Goal: Task Accomplishment & Management: Use online tool/utility

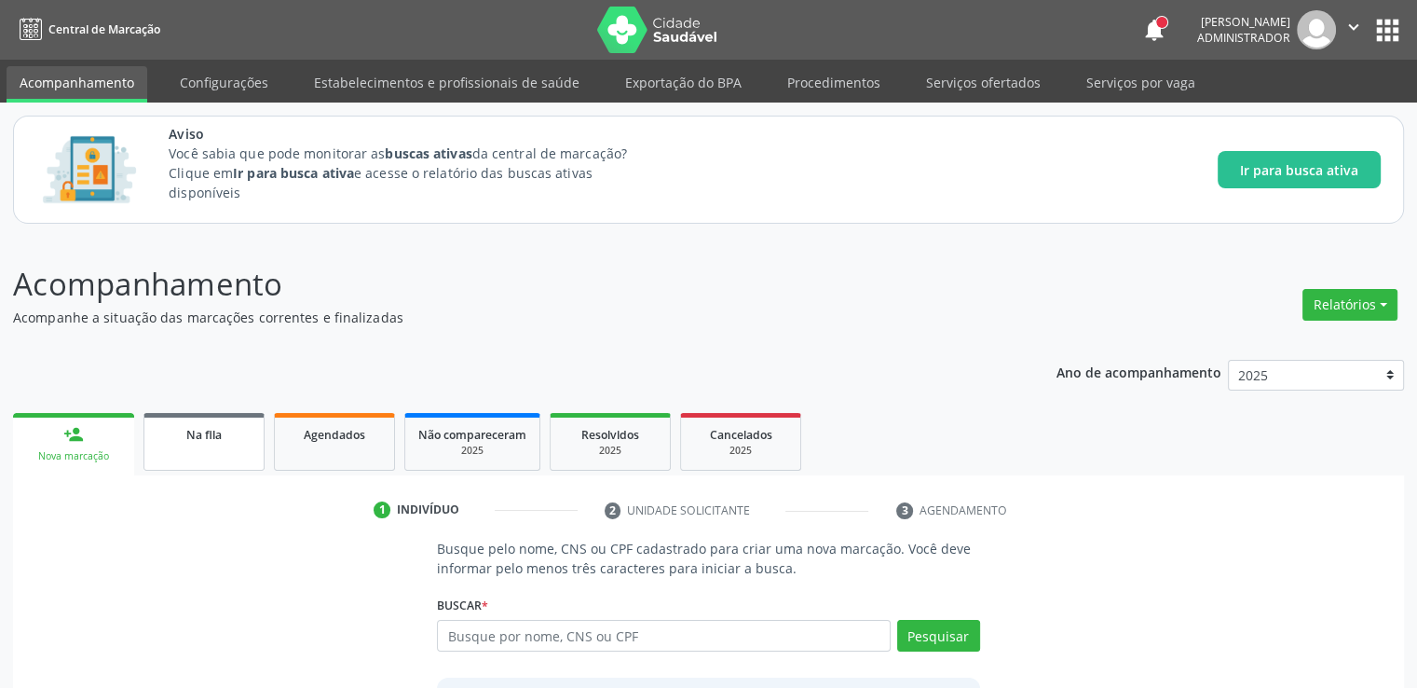
click at [211, 437] on span "Na fila" at bounding box center [203, 435] width 35 height 16
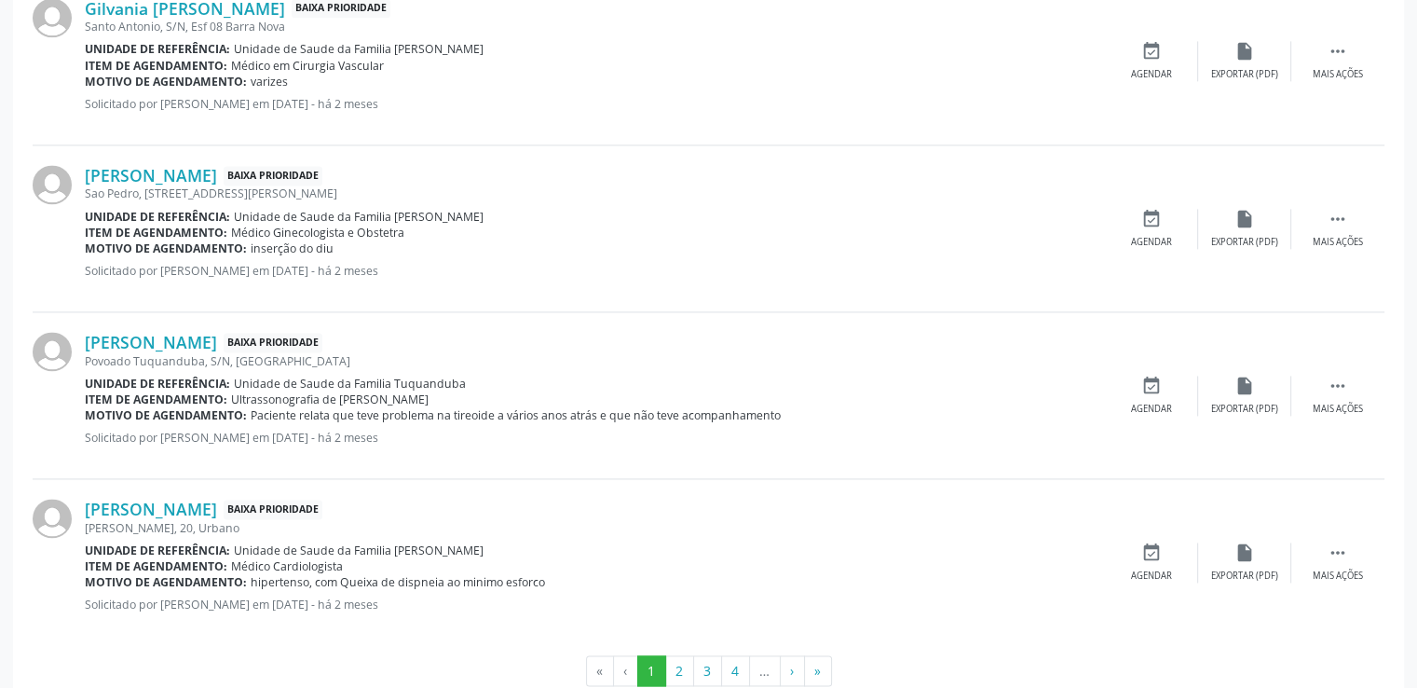
scroll to position [2641, 0]
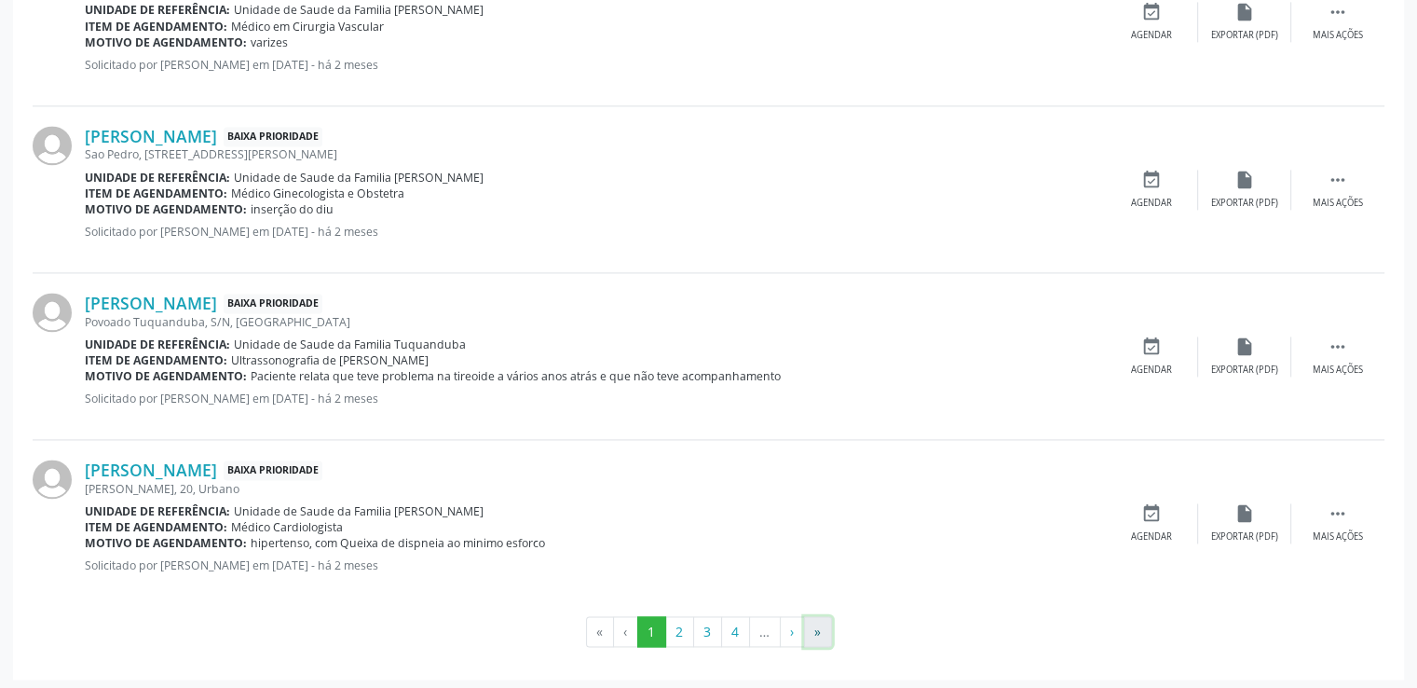
click at [819, 629] on button "»" at bounding box center [818, 632] width 28 height 32
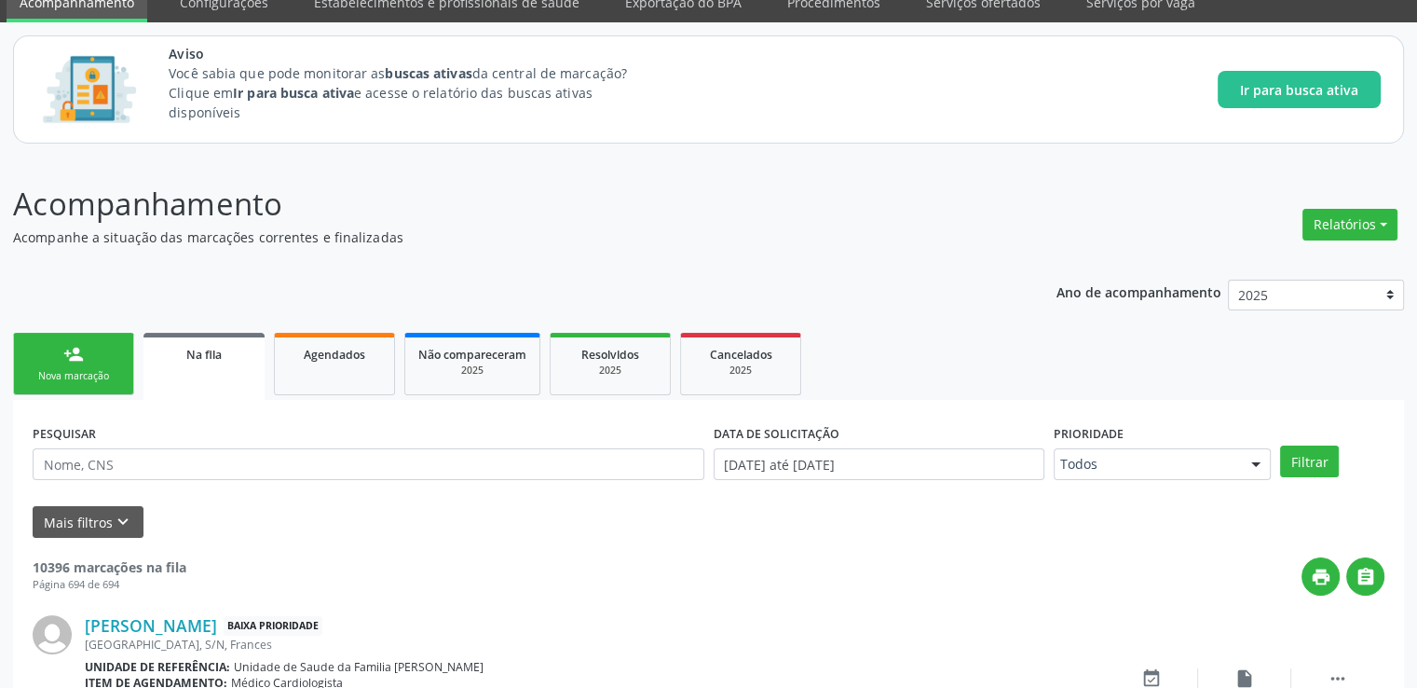
scroll to position [258, 0]
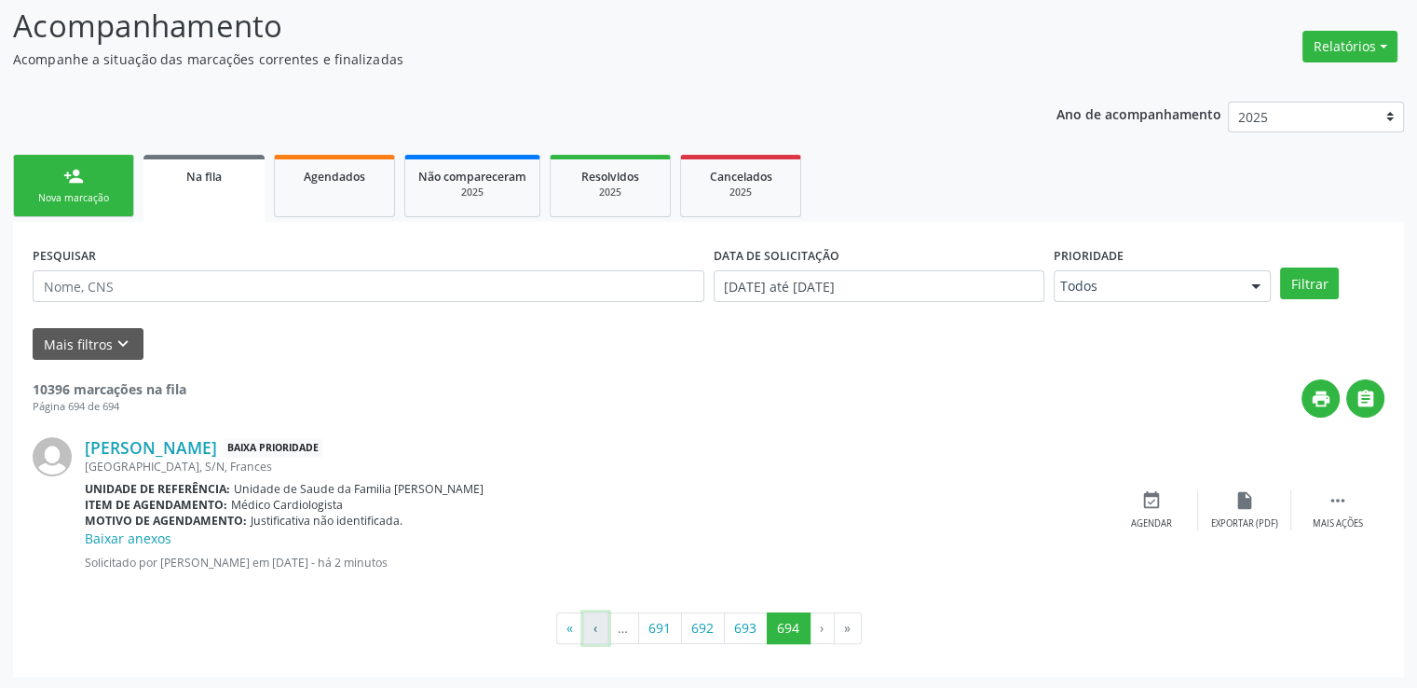
click at [598, 631] on button "‹" at bounding box center [595, 628] width 25 height 32
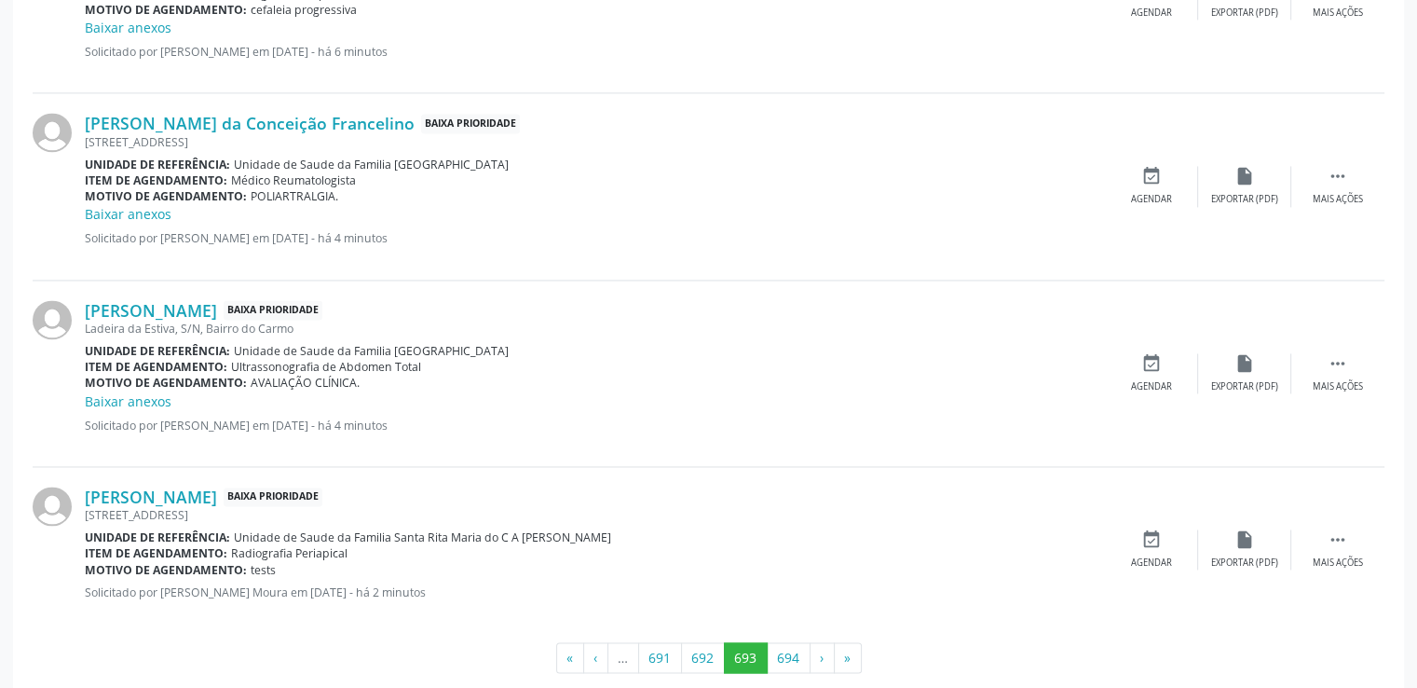
scroll to position [2864, 0]
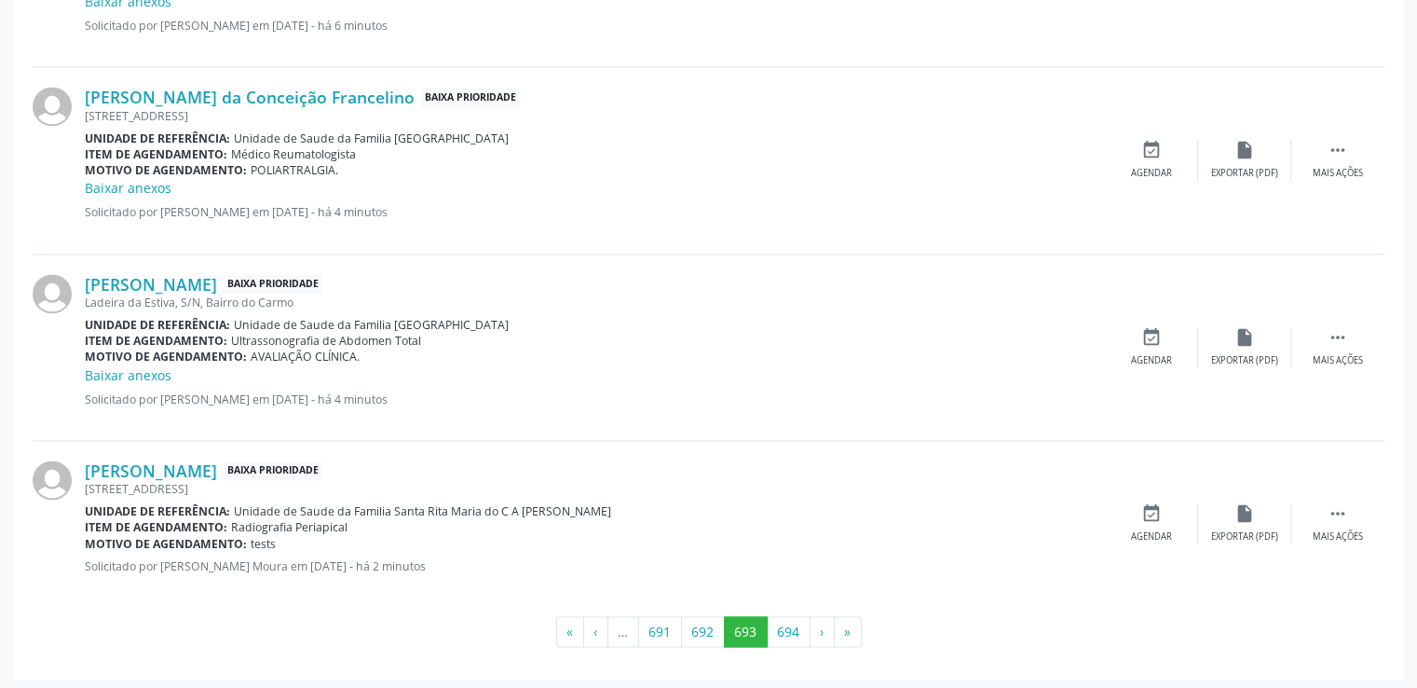
click at [329, 494] on div "[PERSON_NAME] Baixa Prioridade [STREET_ADDRESS] Unidade de referência: Unidade …" at bounding box center [595, 523] width 1020 height 127
click at [723, 400] on p "Solicitado por [PERSON_NAME] em [DATE] - há 4 minutos" at bounding box center [595, 399] width 1020 height 16
click at [830, 258] on div "[PERSON_NAME] Baixa Prioridade Ladeira da Estiva, S/N, [GEOGRAPHIC_DATA] Unidad…" at bounding box center [709, 347] width 1352 height 186
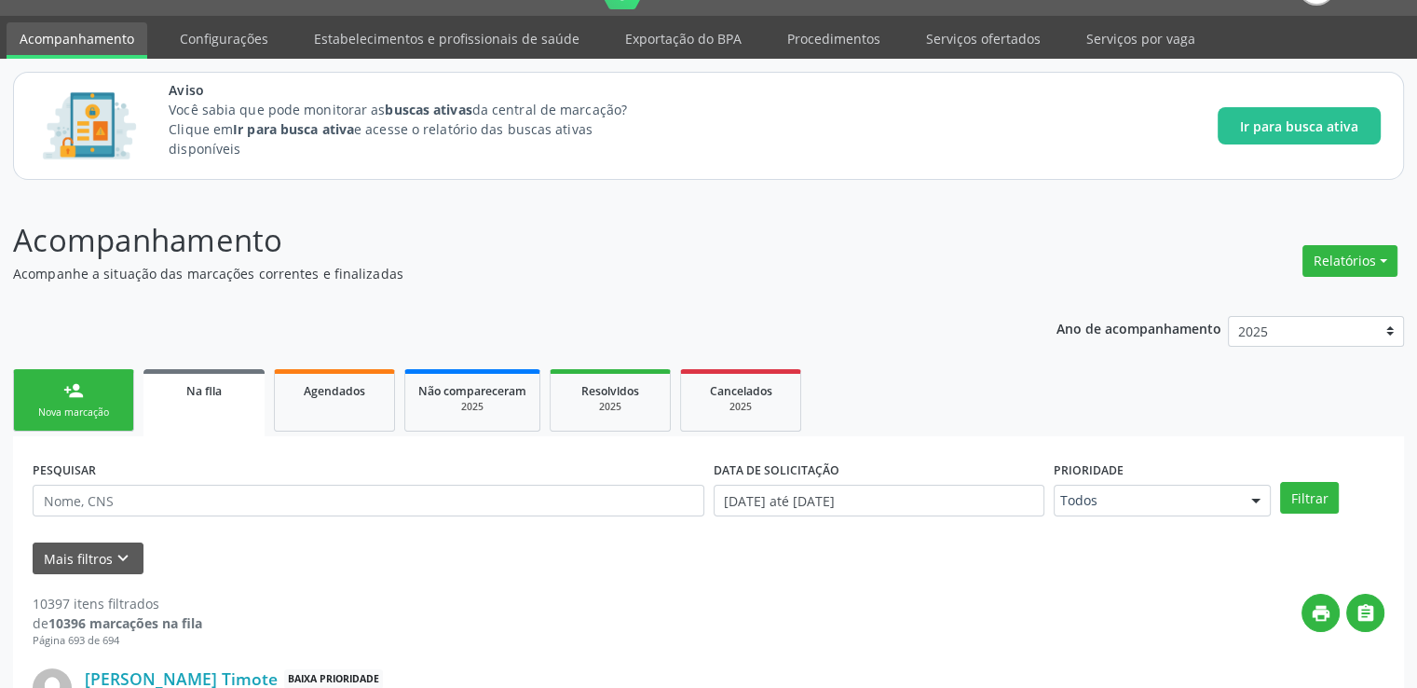
scroll to position [0, 0]
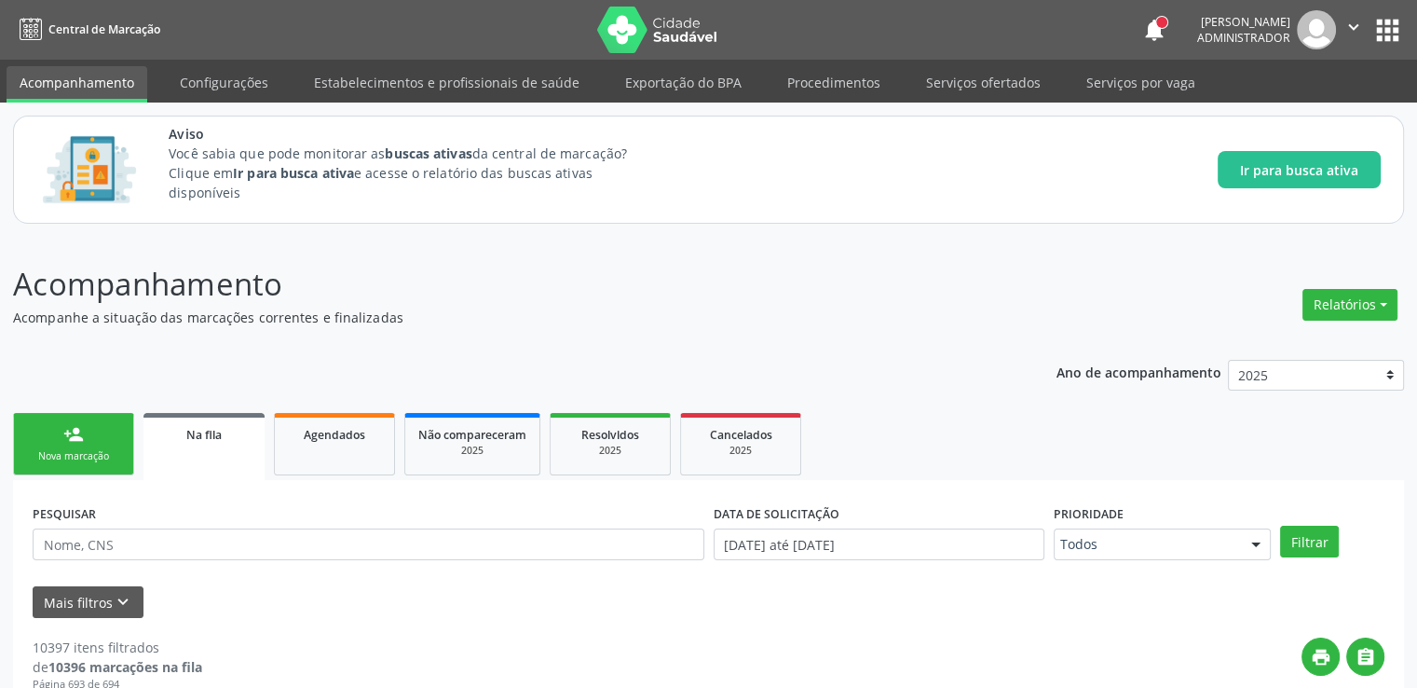
click at [224, 433] on div "Na fila" at bounding box center [204, 434] width 95 height 20
click at [76, 597] on button "Mais filtros keyboard_arrow_down" at bounding box center [88, 602] width 111 height 33
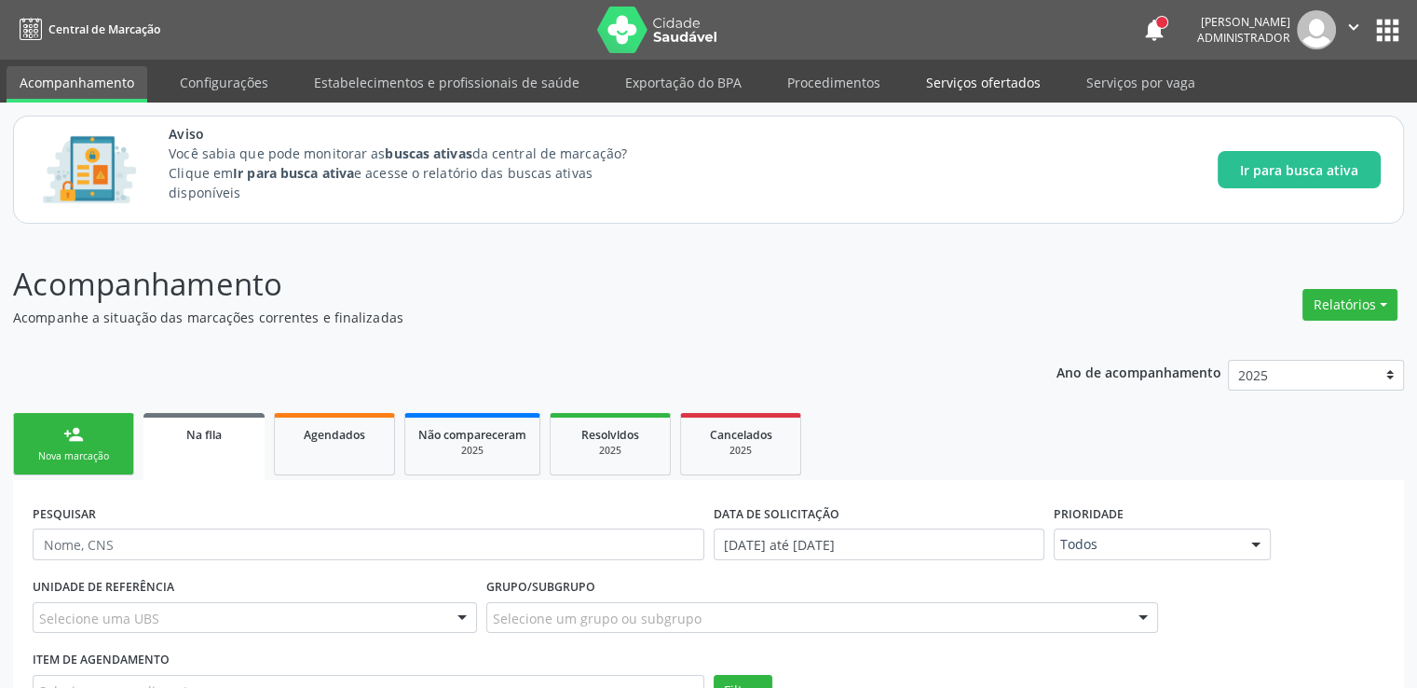
click at [975, 89] on link "Serviços ofertados" at bounding box center [983, 82] width 141 height 33
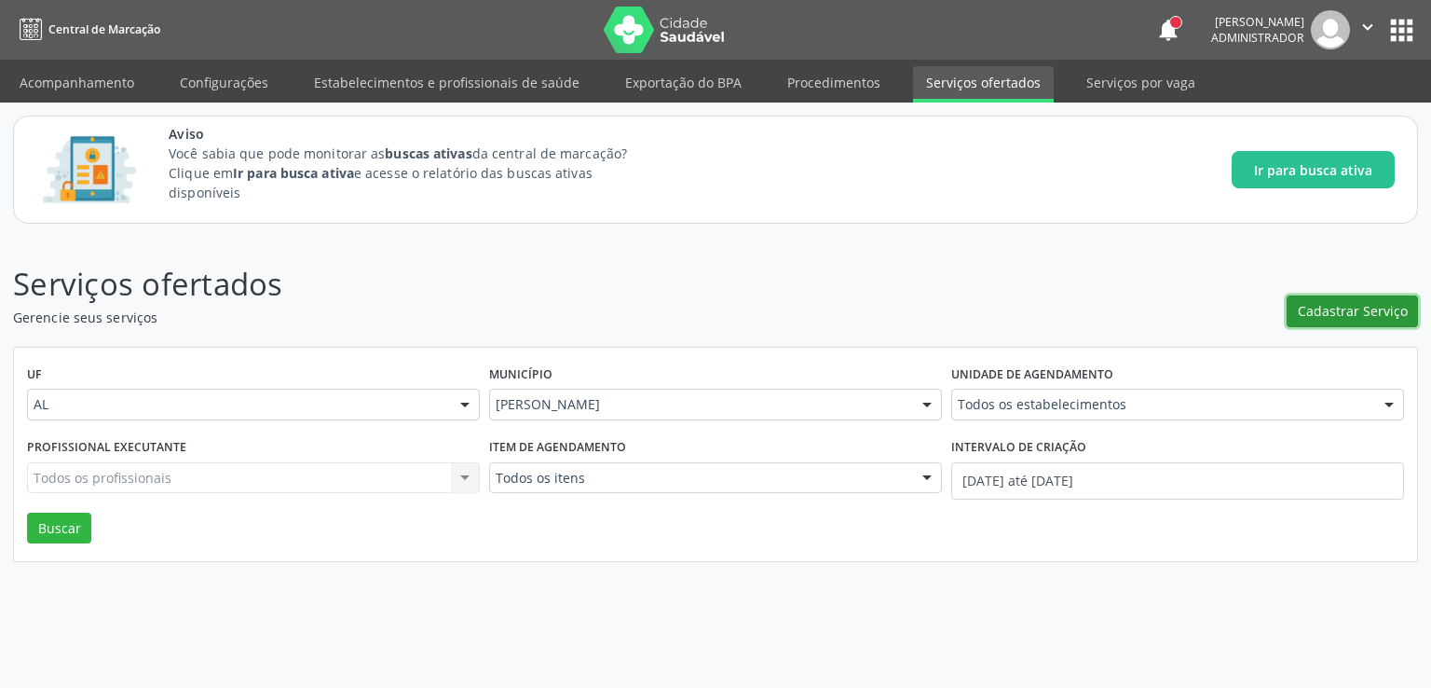
click at [1362, 312] on span "Cadastrar Serviço" at bounding box center [1353, 311] width 110 height 20
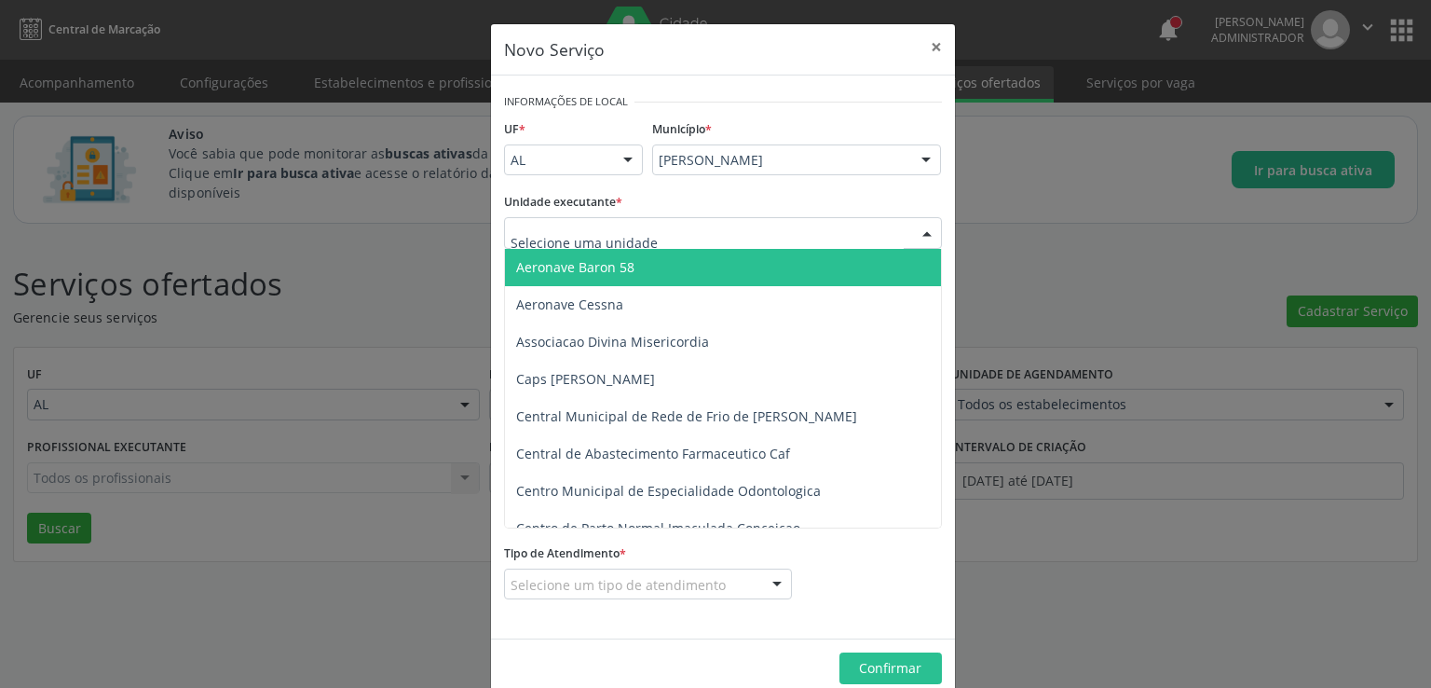
click at [819, 224] on div at bounding box center [723, 233] width 438 height 32
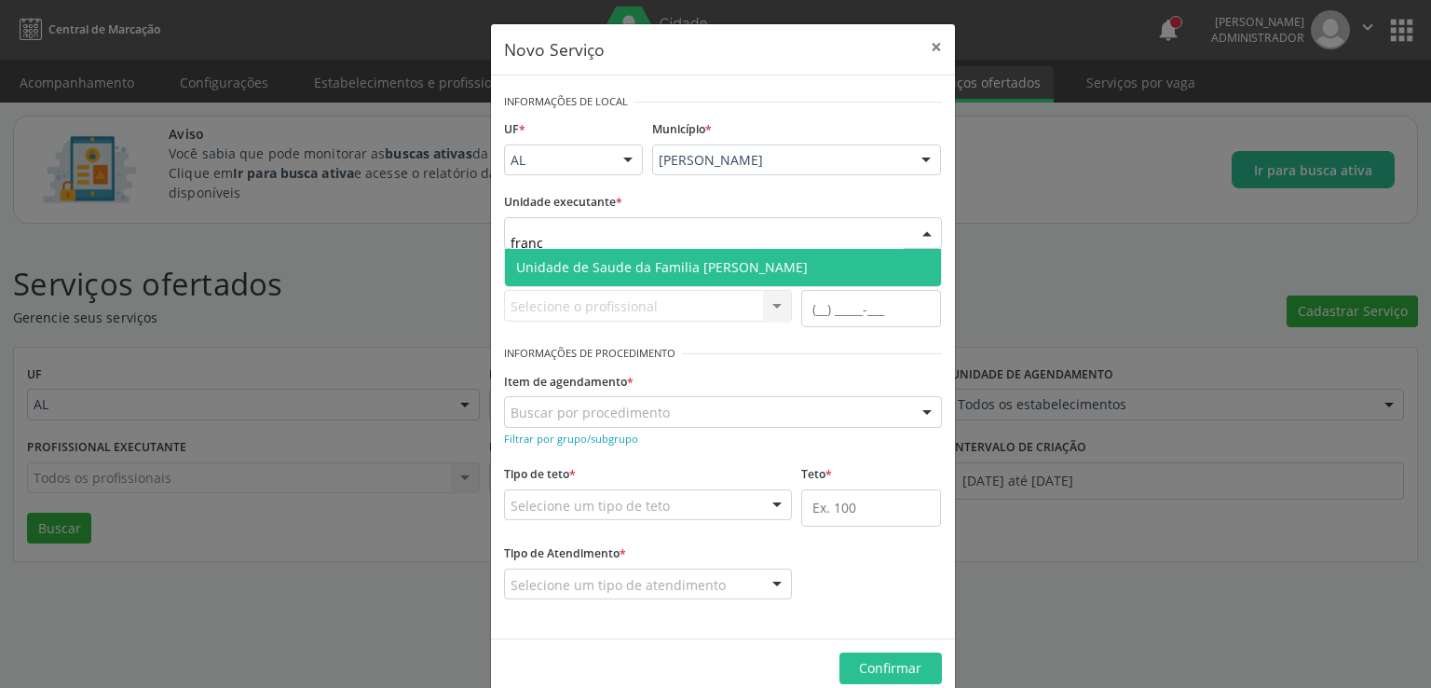
type input "[GEOGRAPHIC_DATA]"
click at [746, 265] on span "Unidade de Saude da Familia [PERSON_NAME]" at bounding box center [723, 267] width 436 height 37
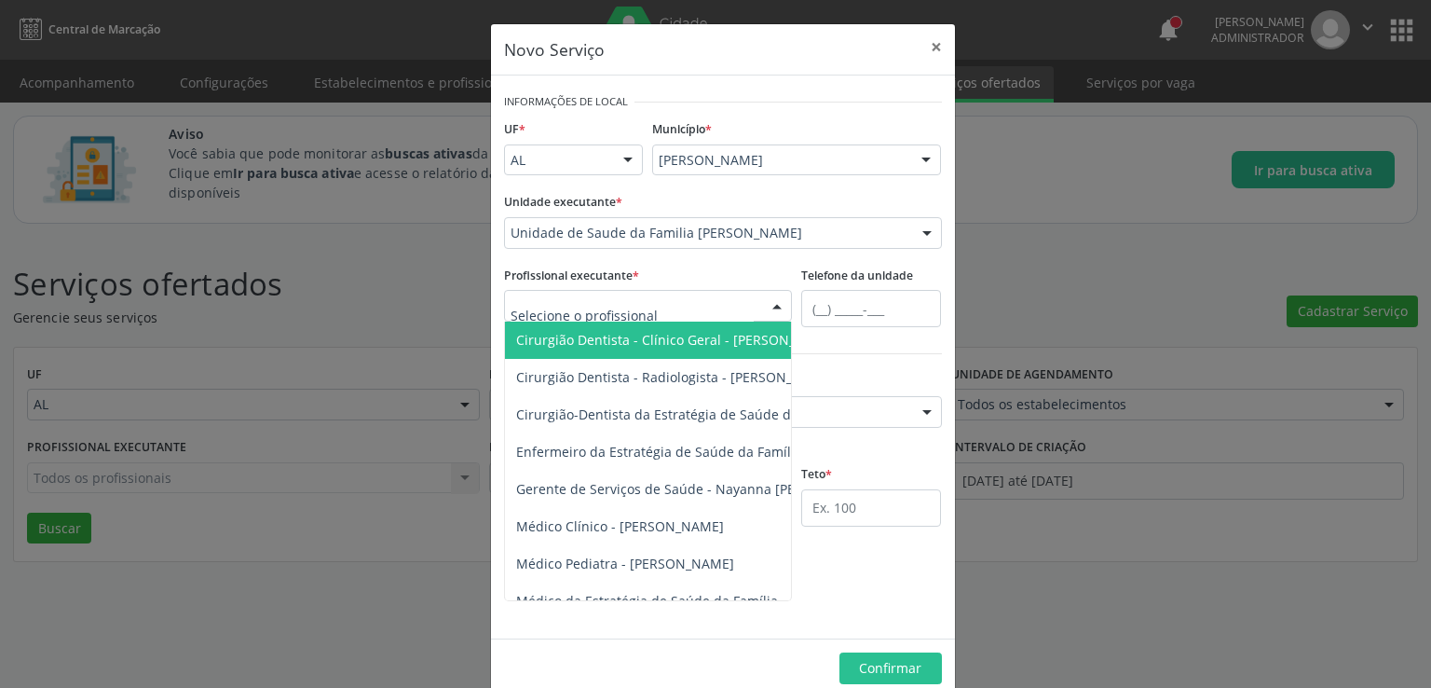
click at [698, 317] on div at bounding box center [648, 306] width 289 height 32
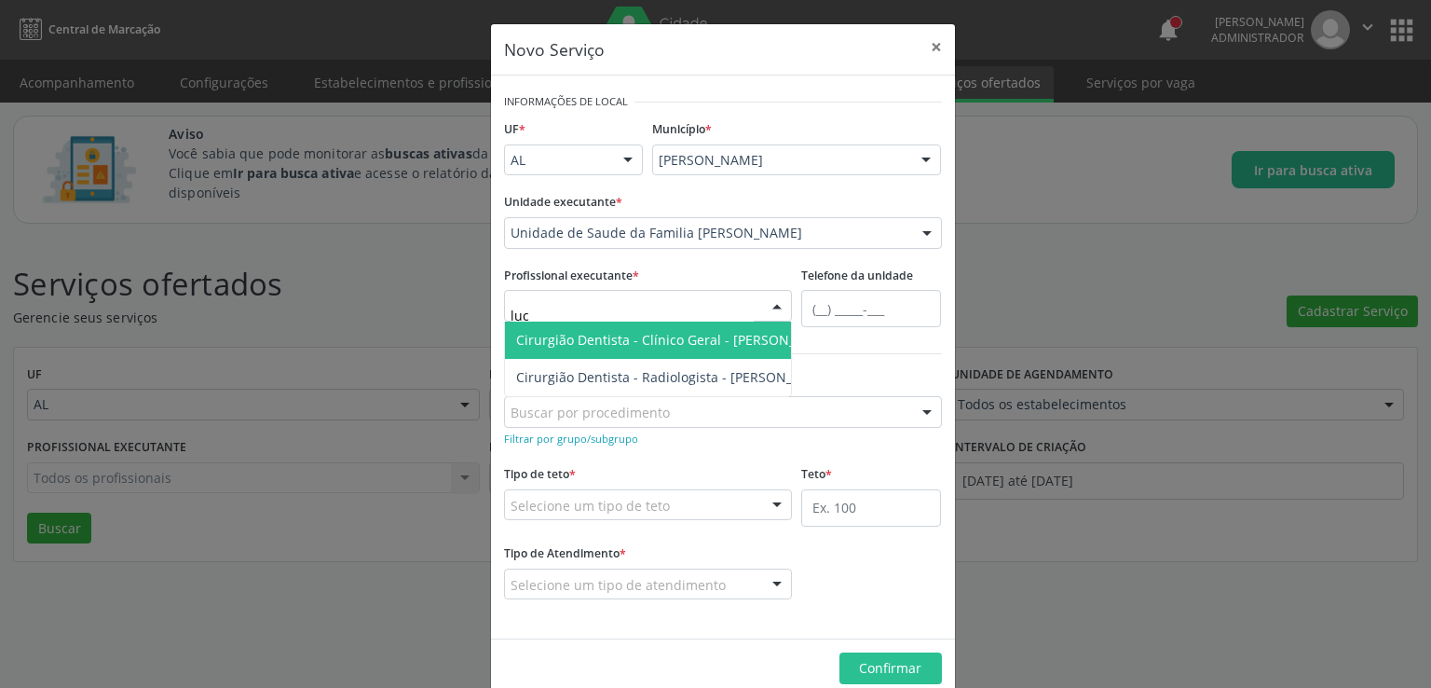
type input "luci"
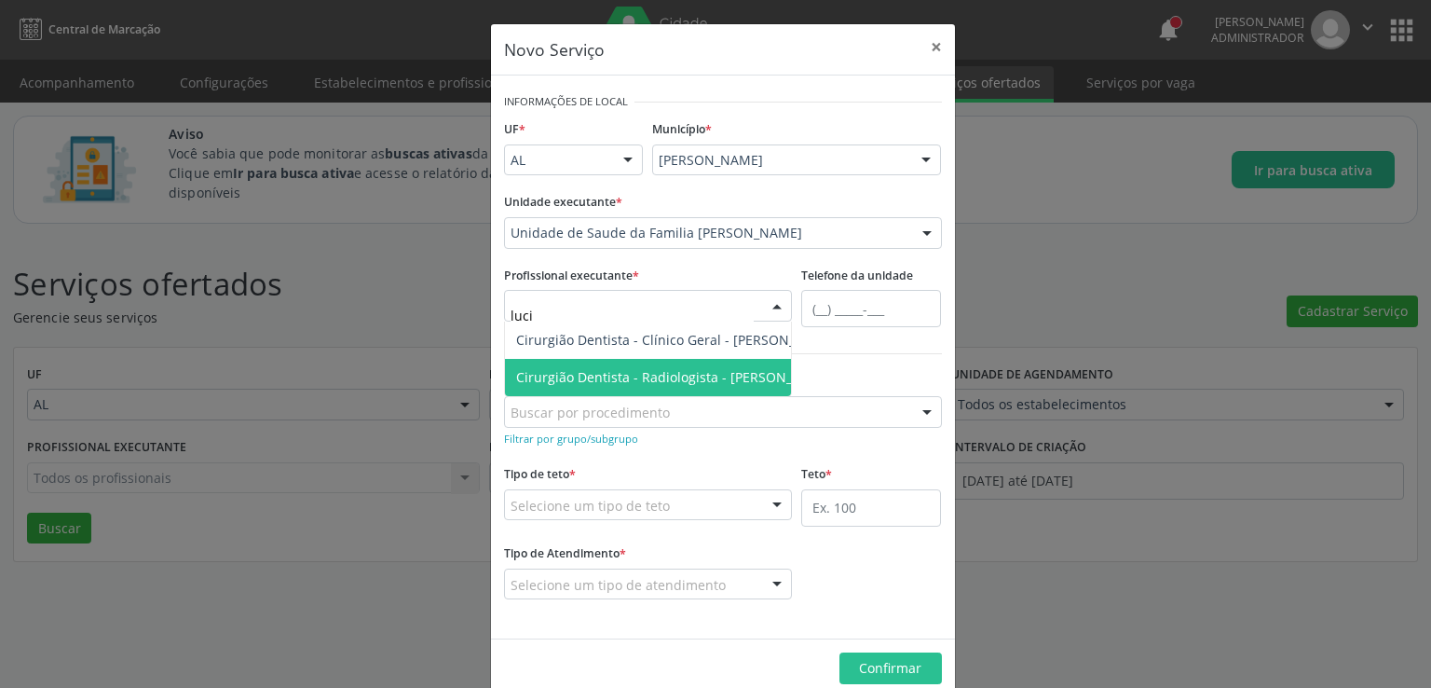
click at [695, 370] on span "Cirurgião Dentista - Radiologista - [PERSON_NAME]" at bounding box center [675, 377] width 319 height 18
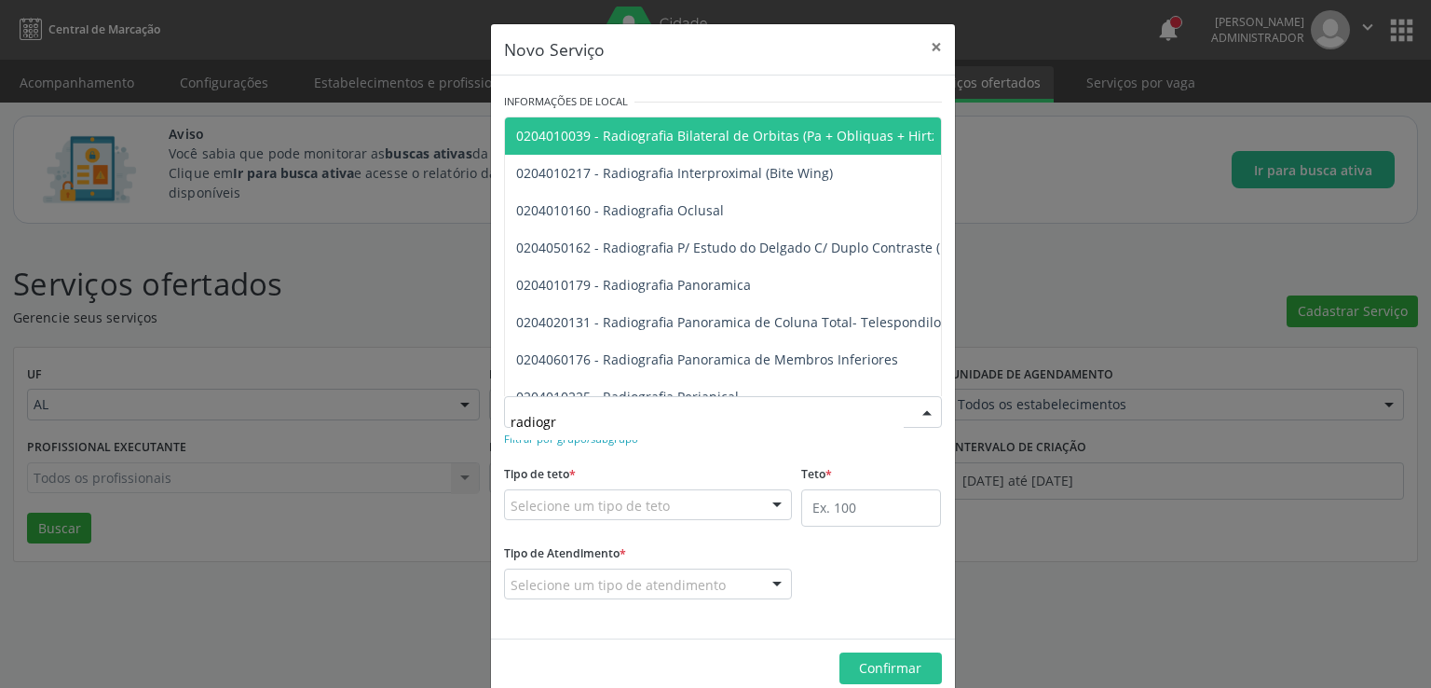
type input "radiogra"
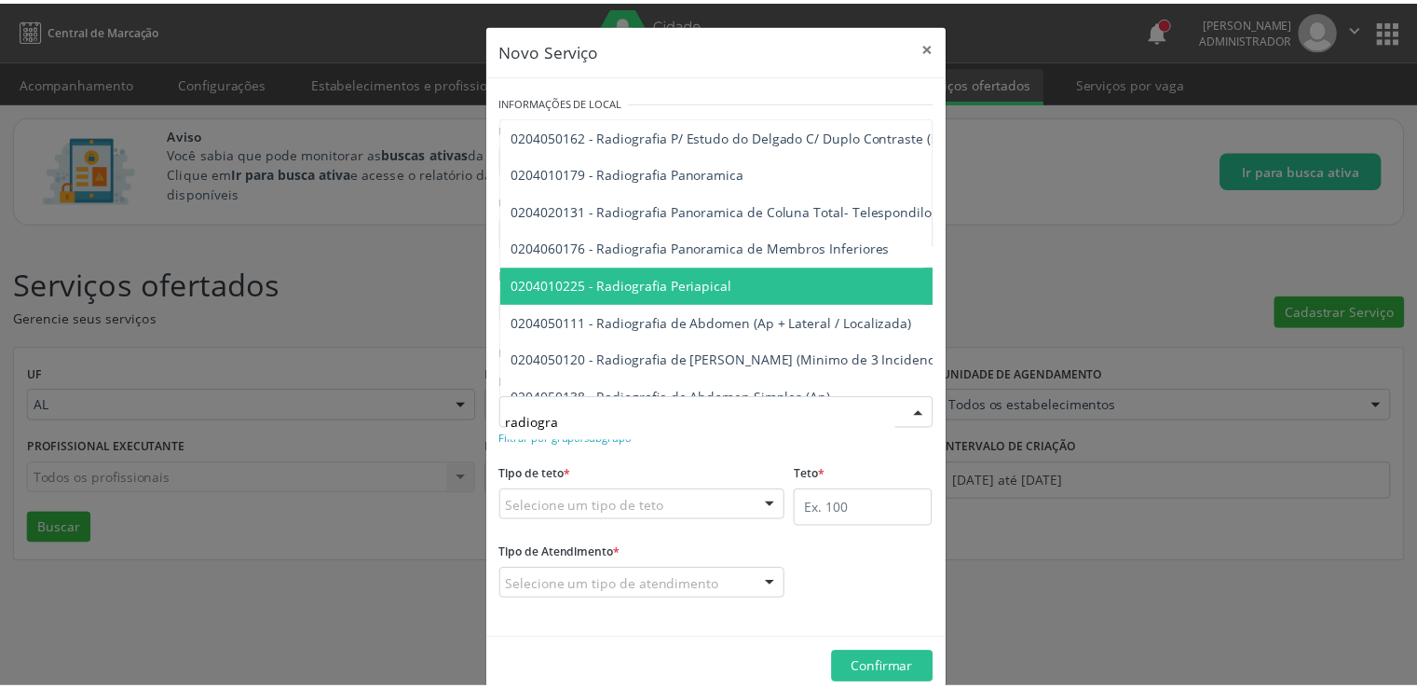
scroll to position [149, 0]
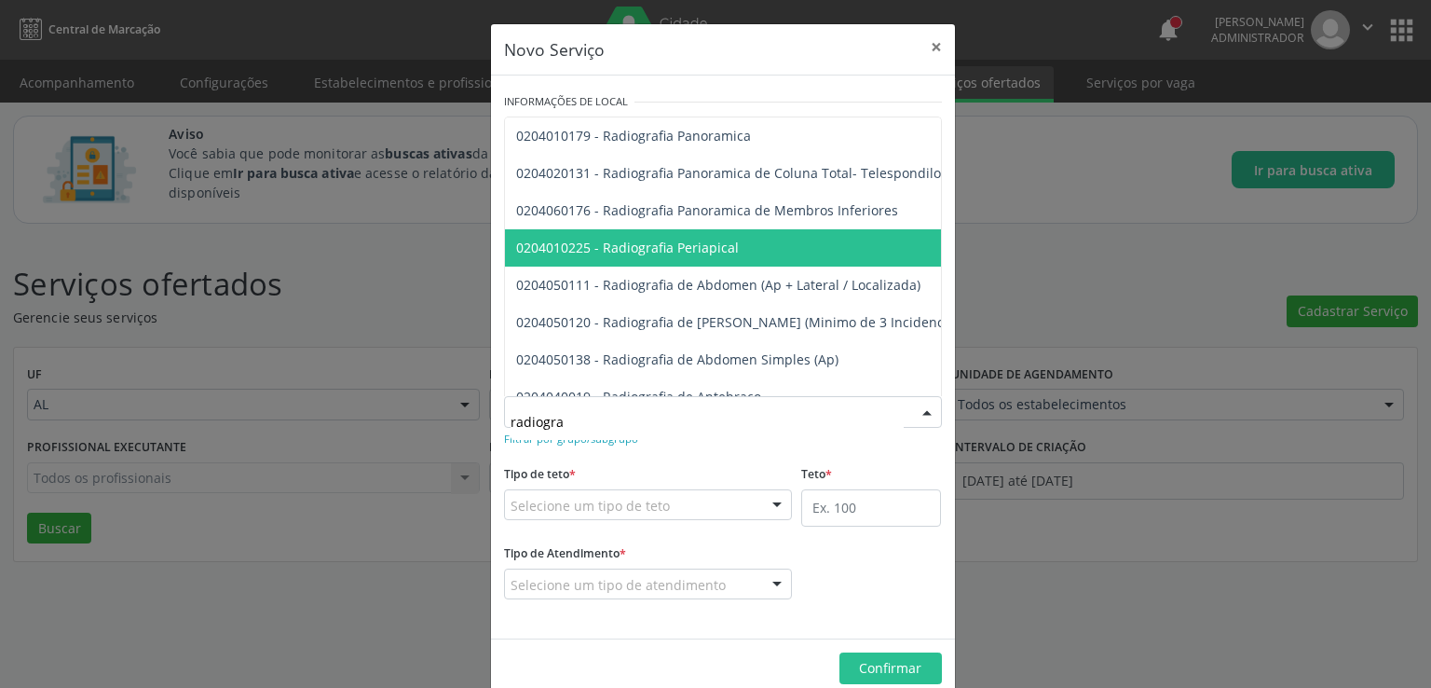
click at [720, 240] on span "0204010225 - Radiografia Periapical" at bounding box center [627, 248] width 223 height 18
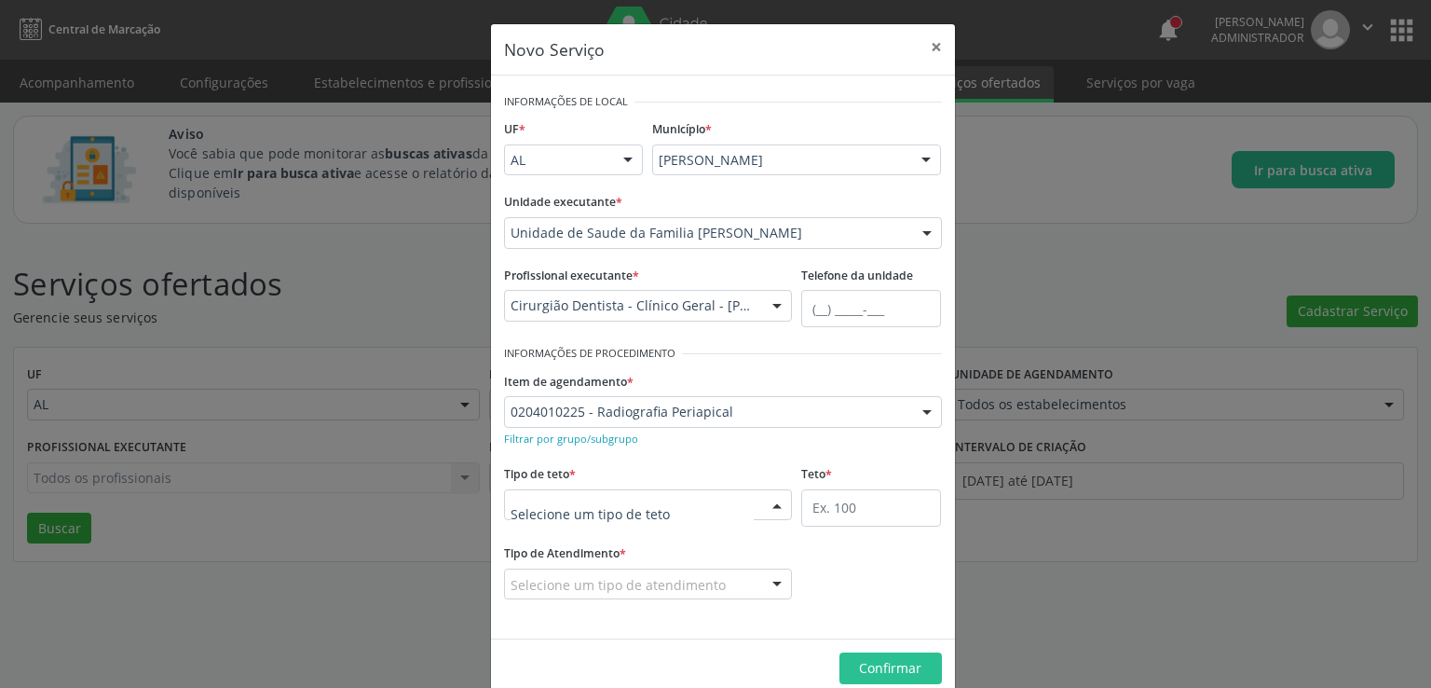
click at [677, 505] on div at bounding box center [648, 505] width 289 height 32
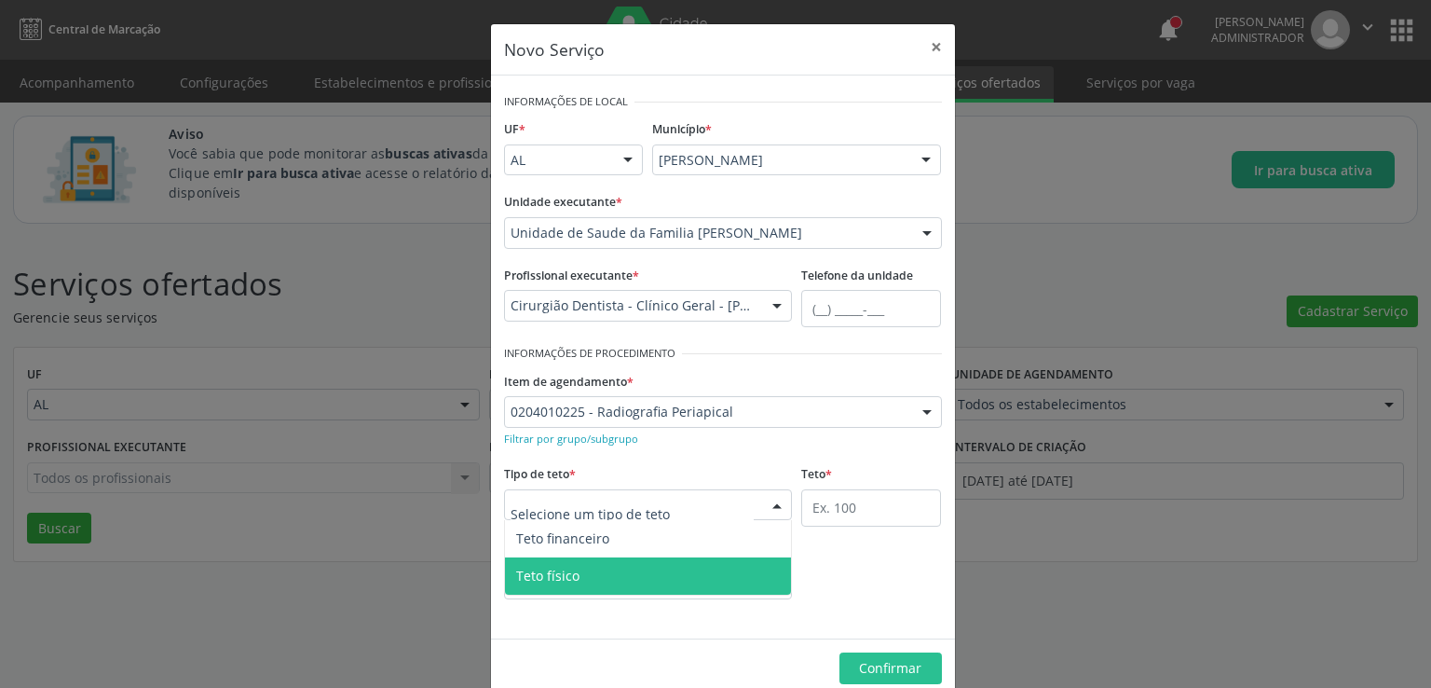
click at [626, 582] on span "Teto físico" at bounding box center [648, 575] width 287 height 37
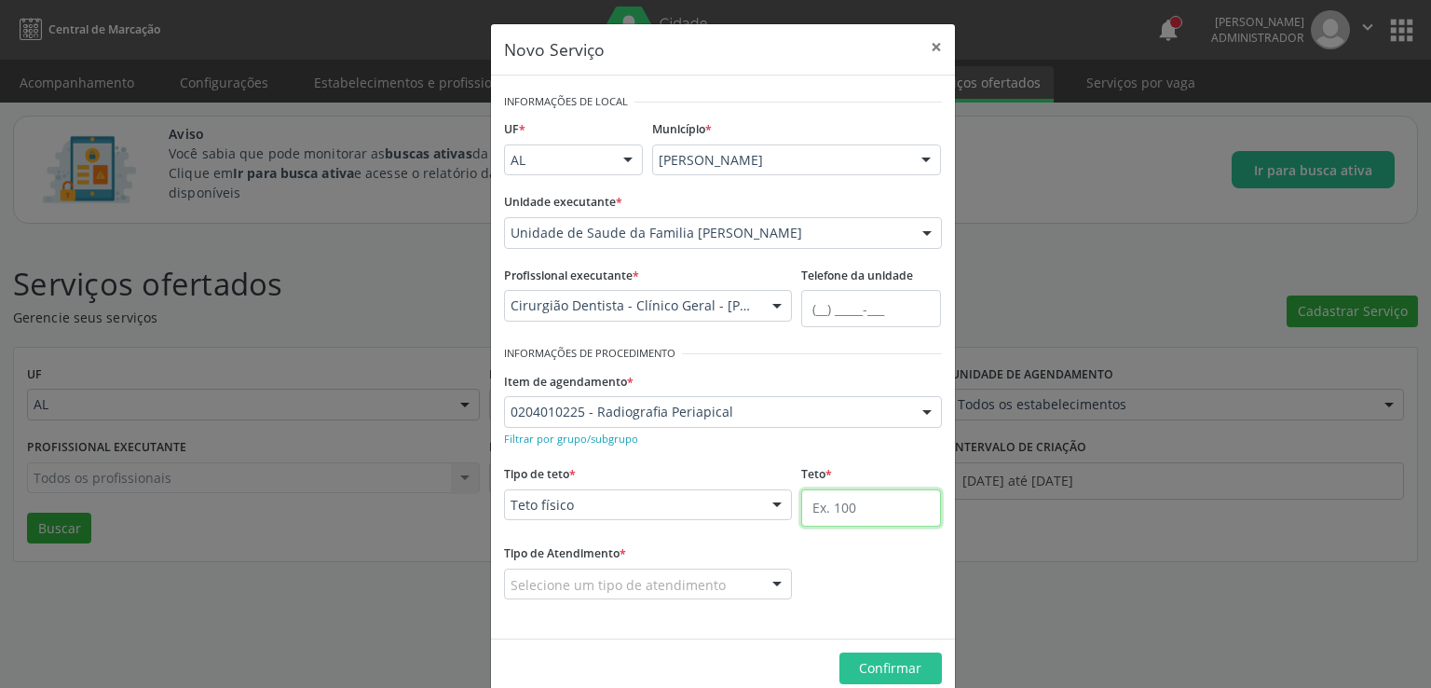
click at [842, 506] on input "text" at bounding box center [871, 507] width 140 height 37
type input "100"
click at [754, 588] on div at bounding box center [648, 584] width 289 height 32
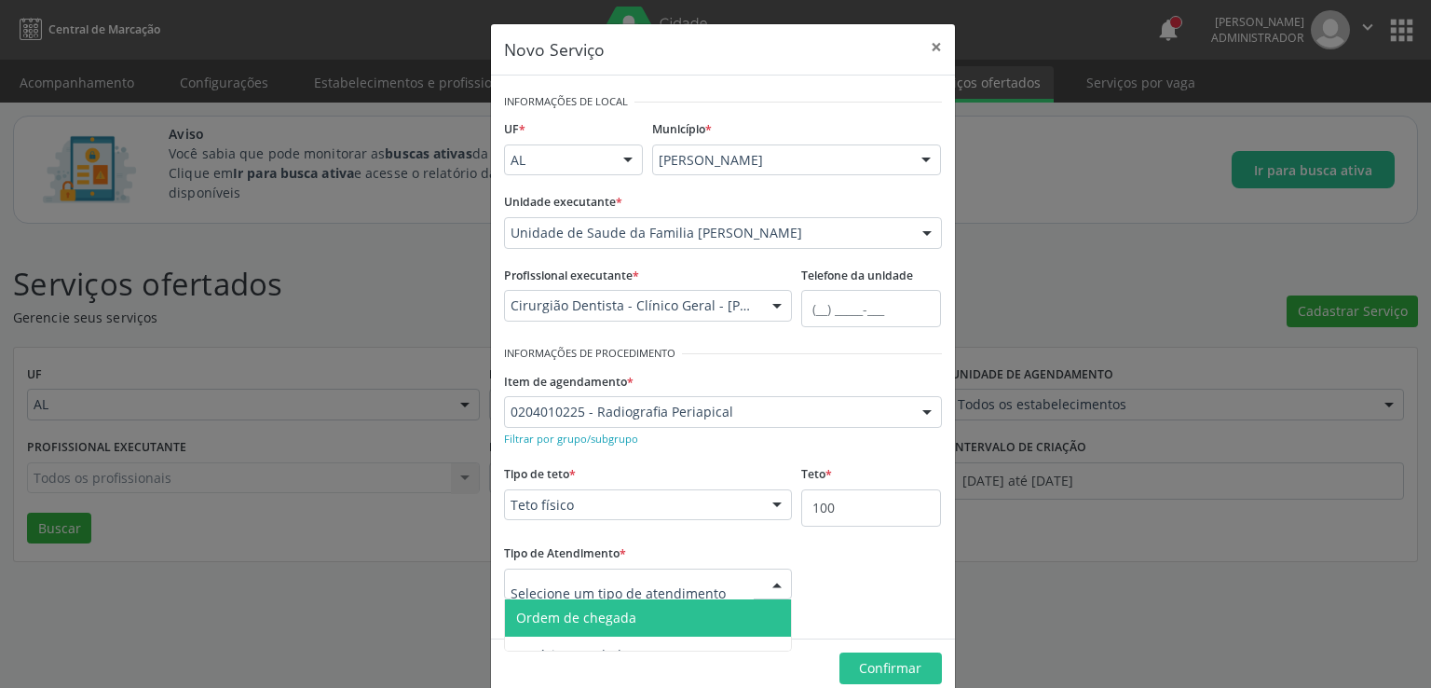
click at [731, 612] on span "Ordem de chegada" at bounding box center [648, 617] width 287 height 37
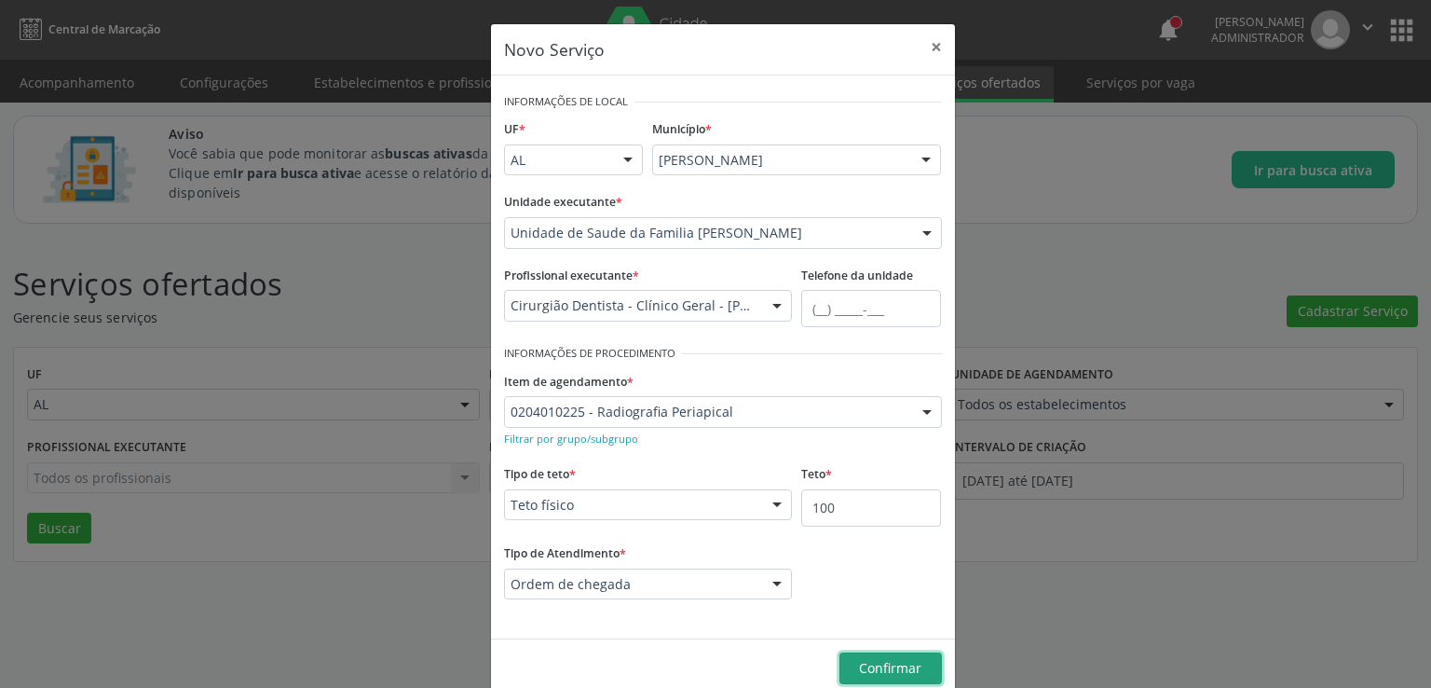
click at [870, 667] on span "Confirmar" at bounding box center [890, 668] width 62 height 18
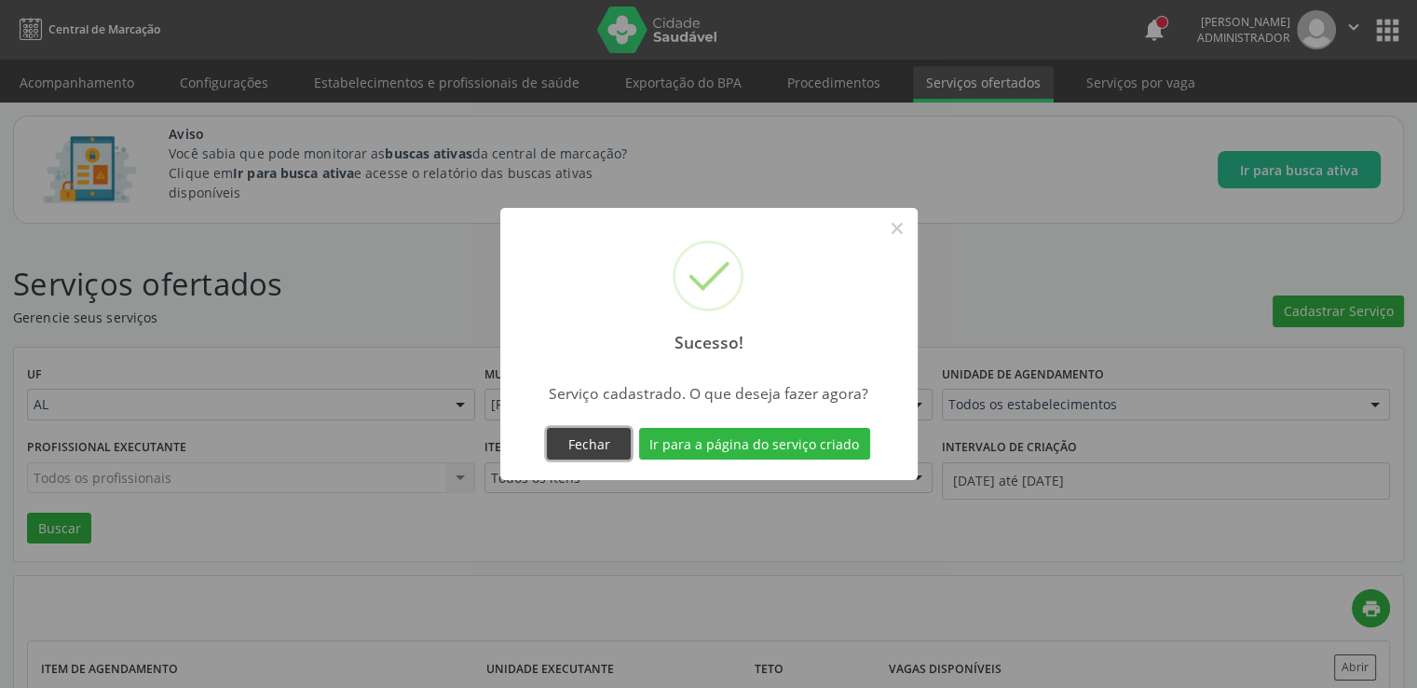
click at [622, 443] on button "Fechar" at bounding box center [589, 444] width 84 height 32
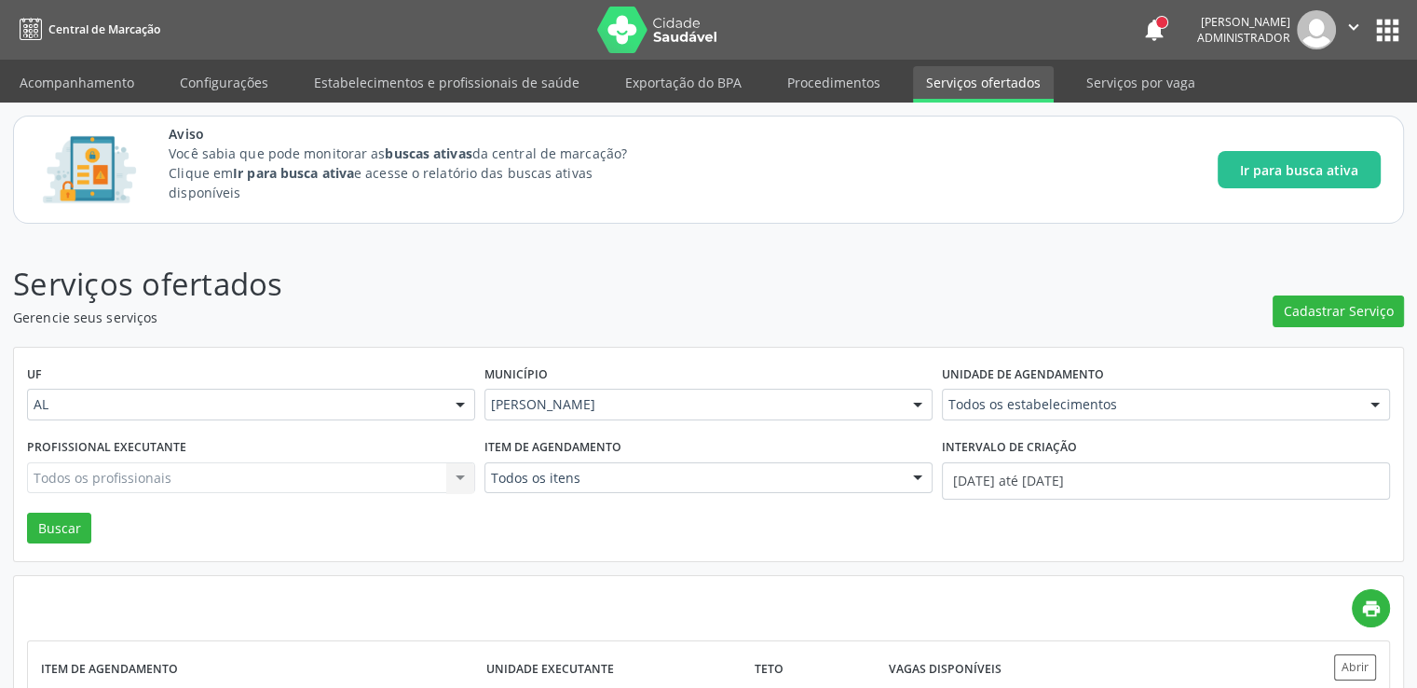
click at [1387, 27] on button "apps" at bounding box center [1388, 30] width 33 height 33
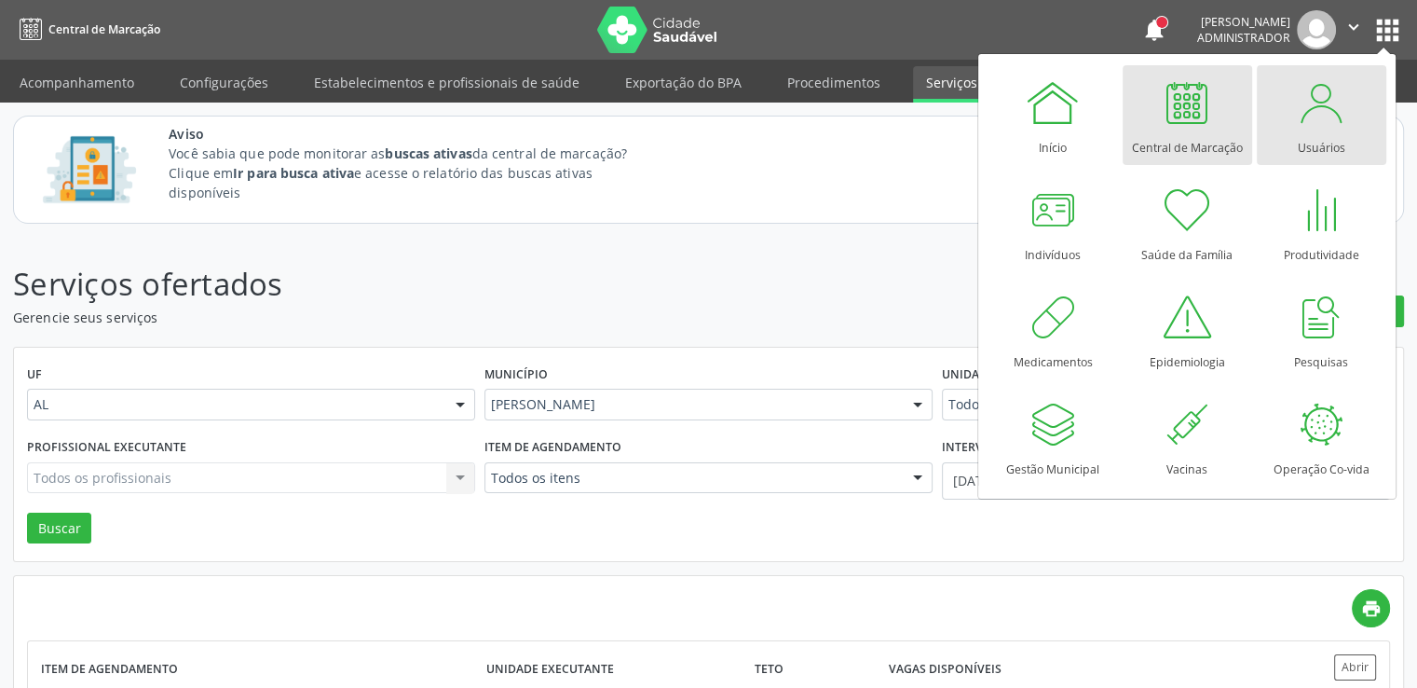
click at [1310, 112] on div at bounding box center [1321, 103] width 56 height 56
